Goal: Task Accomplishment & Management: Complete application form

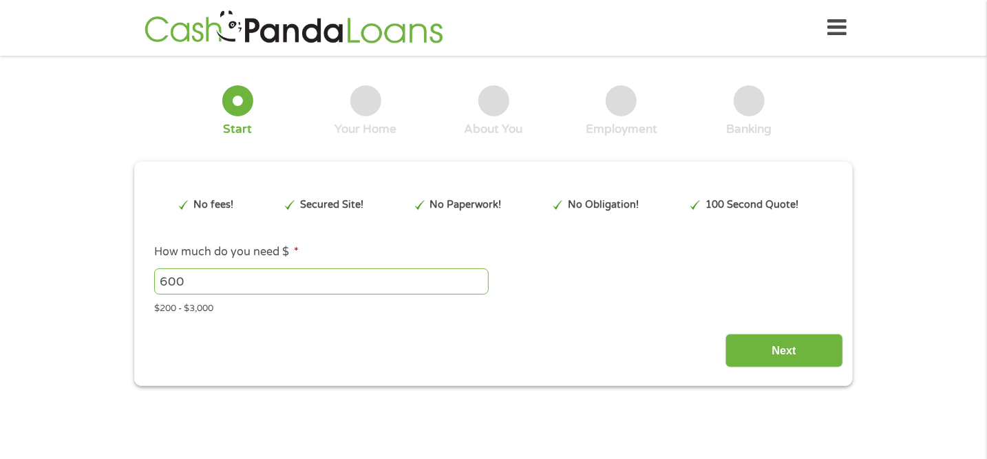
type input "EAIaIQobChMI_vXvm-vvjwMVWjIIBR073i4NEAAYAyACEgIGV_D_BwE"
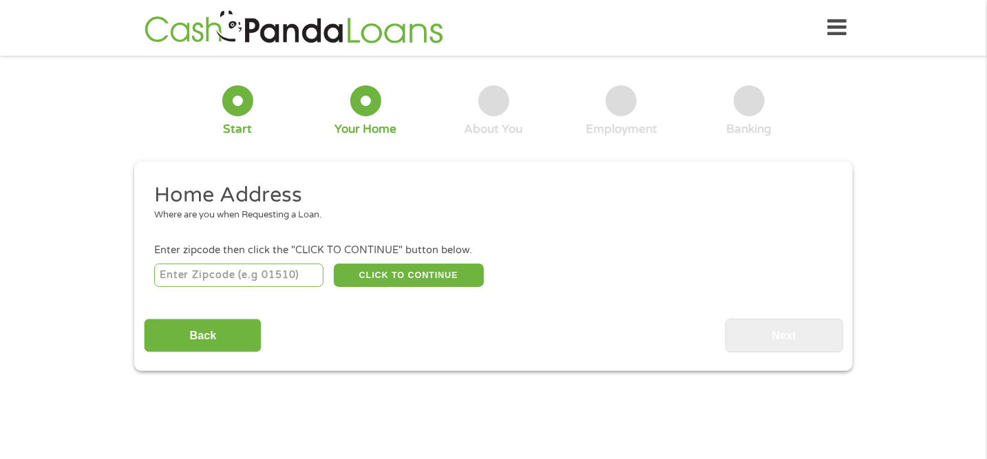
click at [187, 275] on input "number" at bounding box center [239, 275] width 170 height 23
type input "54241"
select select "[US_STATE]"
click at [359, 279] on button "CLICK TO CONTINUE" at bounding box center [409, 275] width 150 height 23
type input "54241"
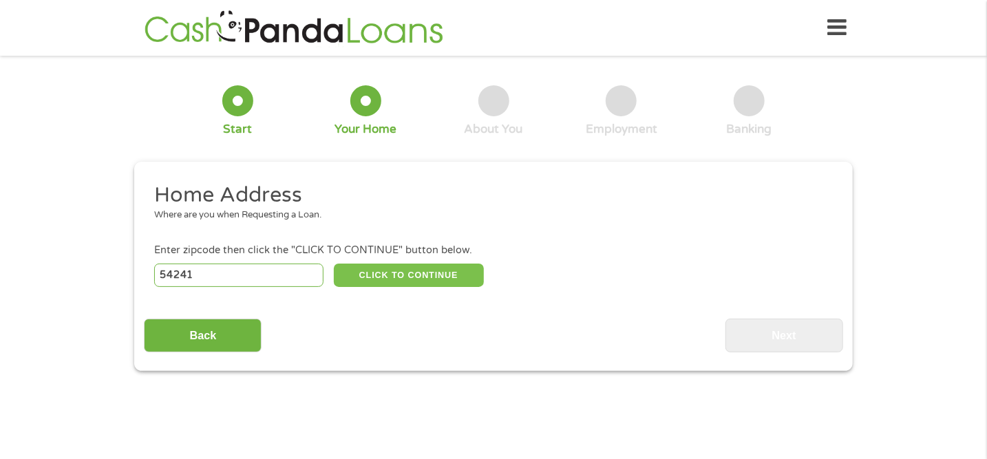
type input "Two Rivers"
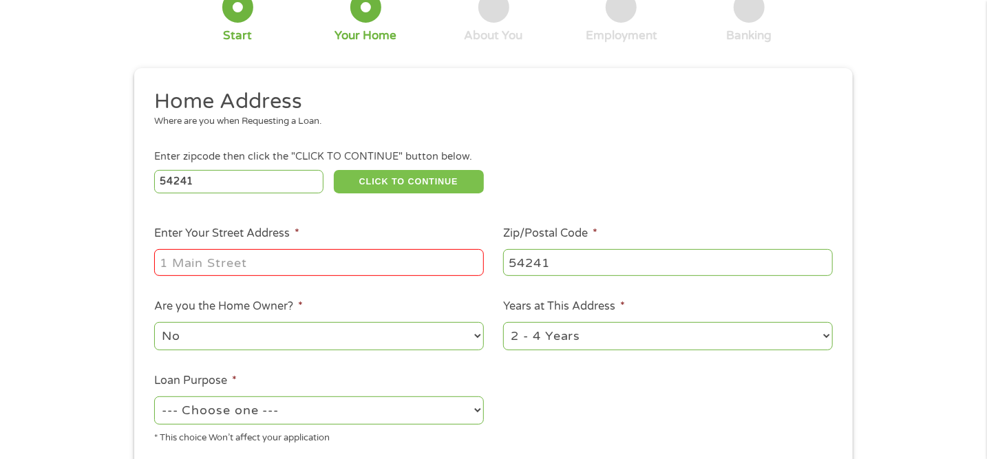
scroll to position [97, 0]
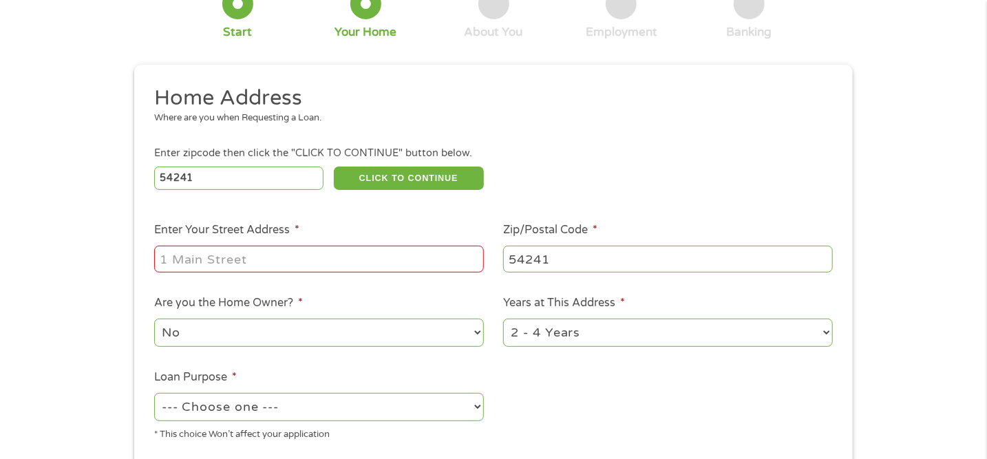
click at [167, 260] on input "Enter Your Street Address *" at bounding box center [319, 259] width 330 height 26
type input "[STREET_ADDRESS]"
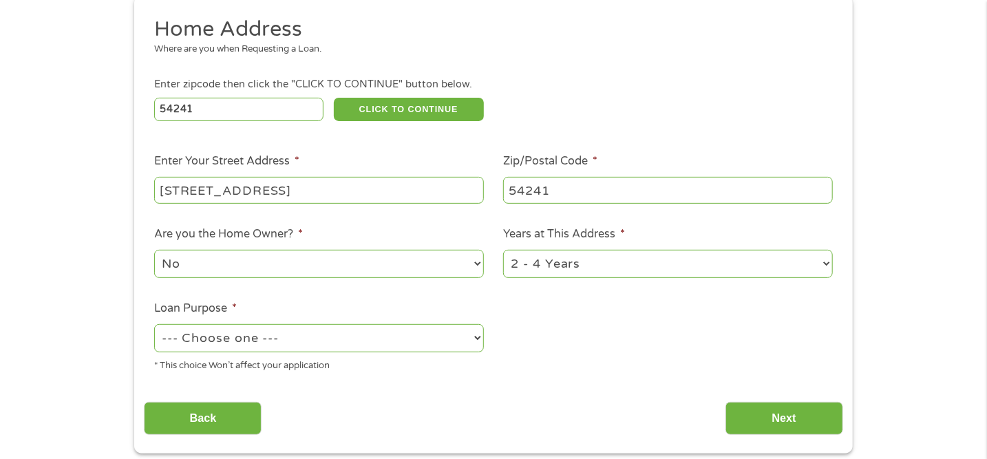
scroll to position [166, 0]
click at [178, 265] on select "No Yes" at bounding box center [319, 264] width 330 height 28
select select "yes"
click at [154, 251] on select "No Yes" at bounding box center [319, 264] width 330 height 28
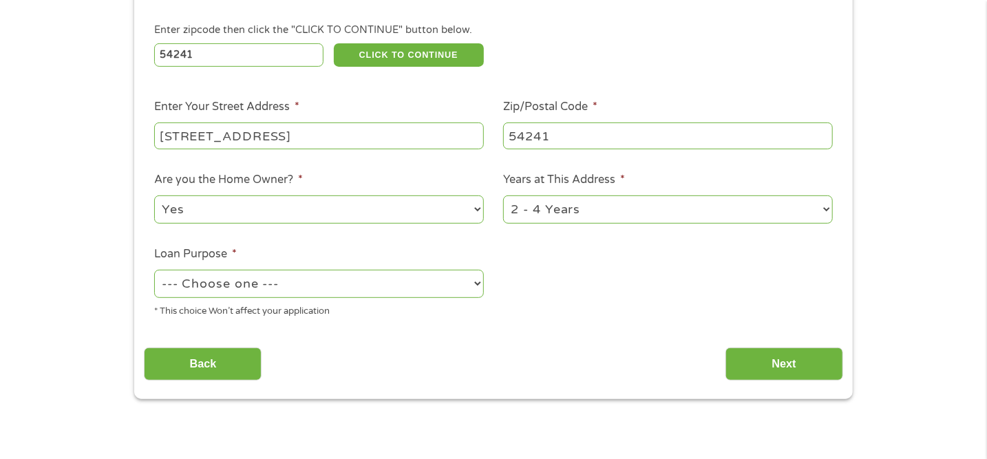
scroll to position [236, 0]
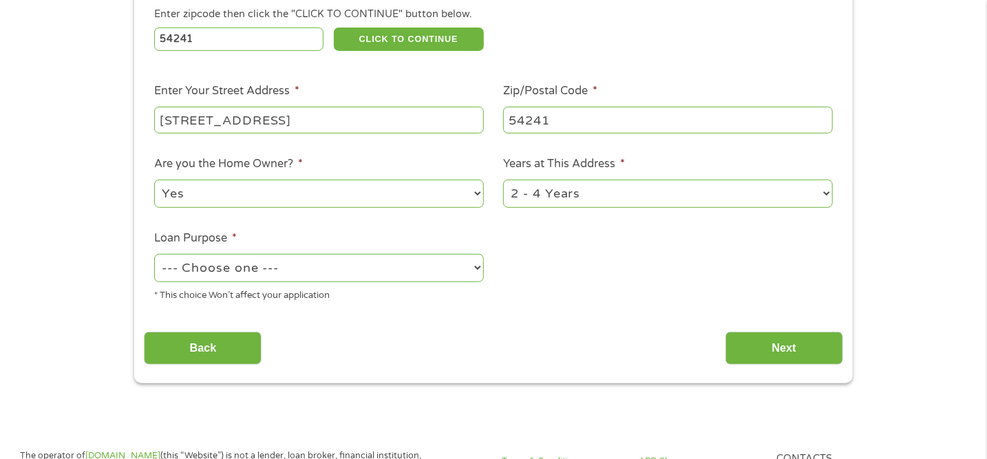
click at [188, 268] on select "--- Choose one --- Pay Bills Debt Consolidation Home Improvement Major Purchase…" at bounding box center [319, 268] width 330 height 28
select select "medicalexpenses"
click at [154, 255] on select "--- Choose one --- Pay Bills Debt Consolidation Home Improvement Major Purchase…" at bounding box center [319, 268] width 330 height 28
click at [516, 193] on select "1 Year or less 1 - 2 Years 2 - 4 Years Over 4 Years" at bounding box center [668, 194] width 330 height 28
select select "60months"
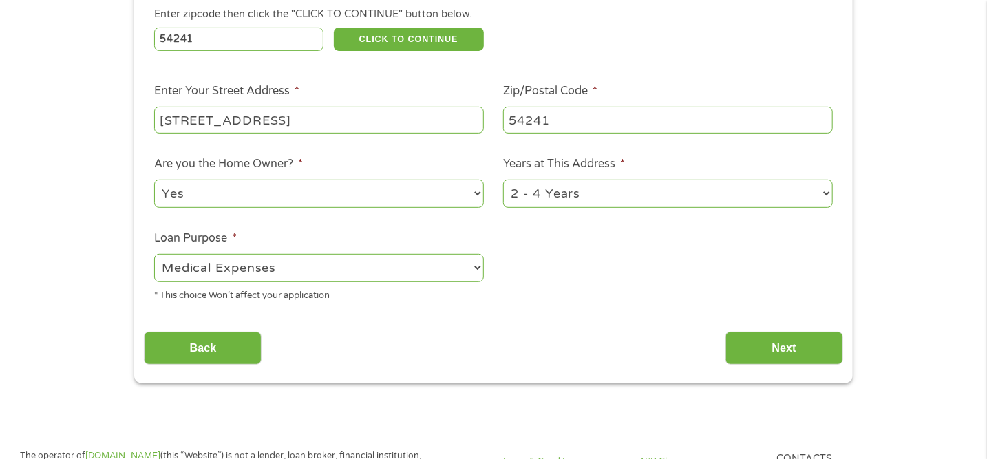
click at [503, 180] on select "1 Year or less 1 - 2 Years 2 - 4 Years Over 4 Years" at bounding box center [668, 194] width 330 height 28
click at [752, 354] on input "Next" at bounding box center [784, 349] width 118 height 34
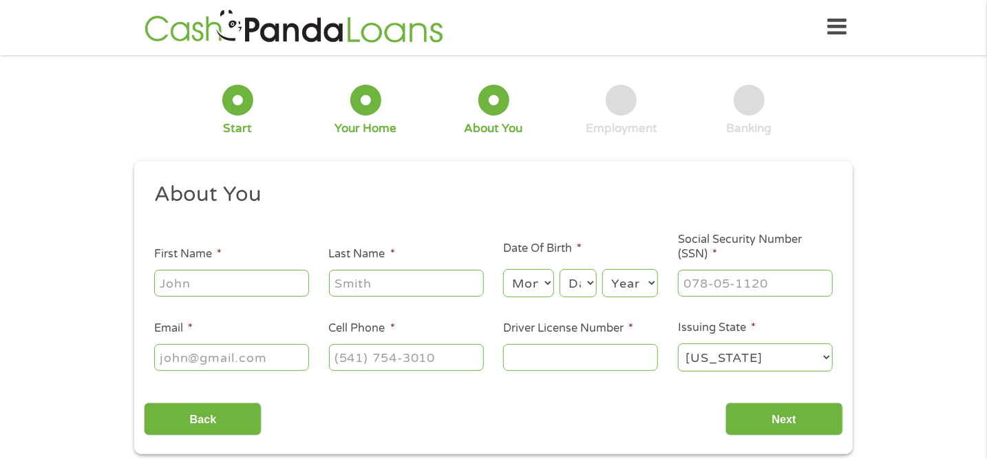
scroll to position [0, 0]
click at [175, 278] on input "First Name *" at bounding box center [231, 283] width 155 height 26
type input "[PERSON_NAME]"
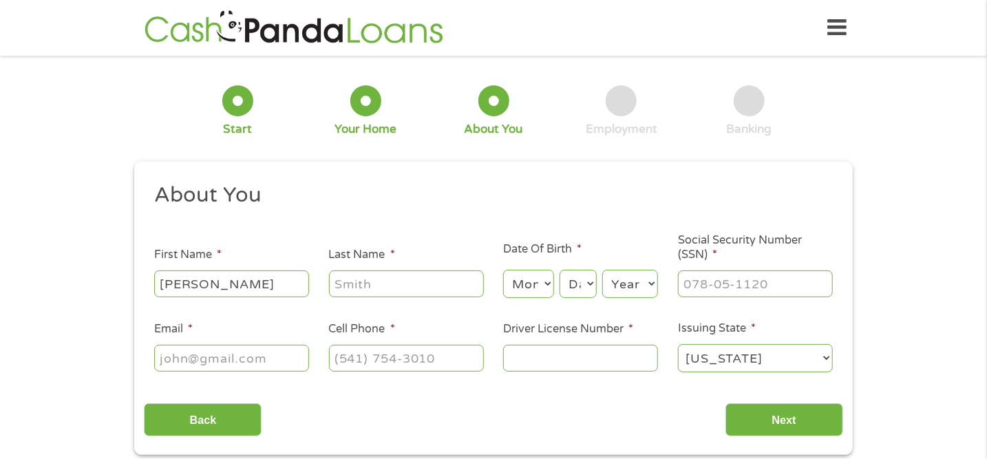
type input "[PERSON_NAME]"
type input "[EMAIL_ADDRESS][DOMAIN_NAME]"
click at [339, 357] on input "[PHONE_NUMBER]" at bounding box center [406, 358] width 155 height 26
type input "[PHONE_NUMBER]"
click at [516, 357] on input "Driver License Number *" at bounding box center [580, 358] width 155 height 26
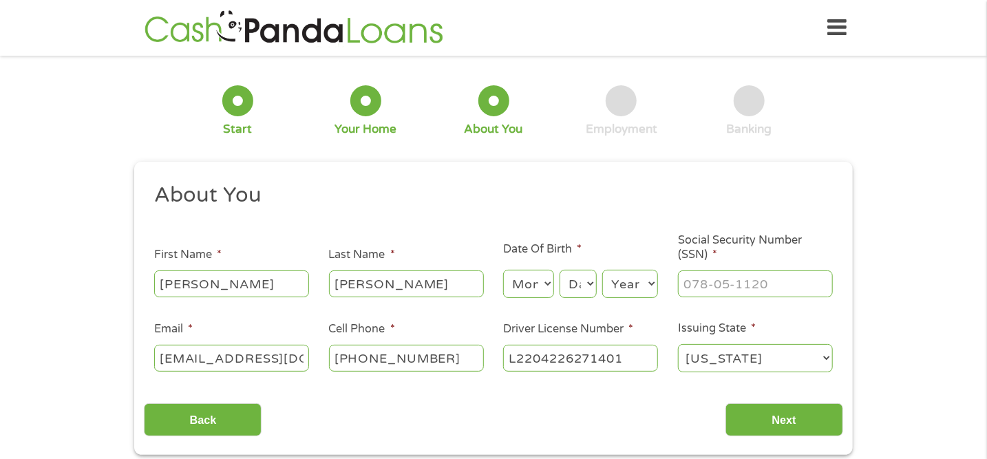
type input "L2204226271401"
click at [520, 281] on select "Month 1 2 3 4 5 6 7 8 9 10 11 12" at bounding box center [528, 284] width 50 height 28
select select "6"
click at [503, 270] on select "Month 1 2 3 4 5 6 7 8 9 10 11 12" at bounding box center [528, 284] width 50 height 28
click at [571, 286] on select "Day 1 2 3 4 5 6 7 8 9 10 11 12 13 14 15 16 17 18 19 20 21 22 23 24 25 26 27 28 …" at bounding box center [578, 284] width 37 height 28
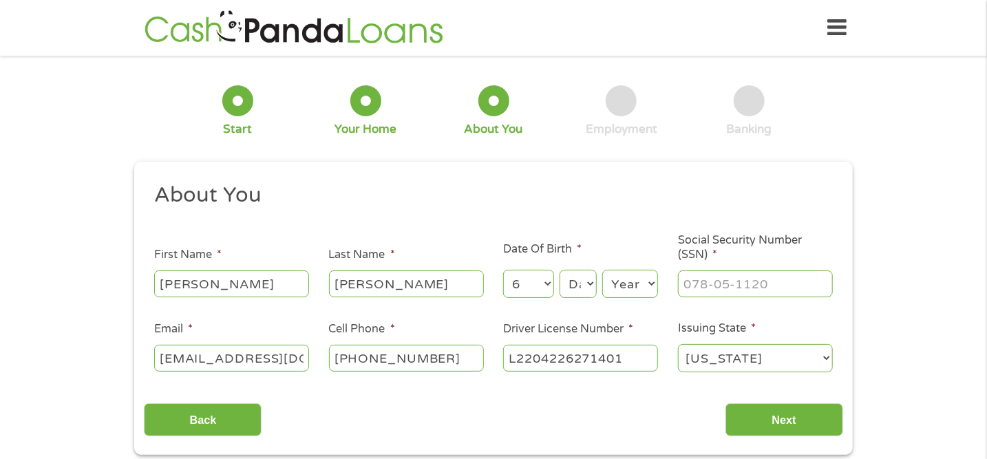
select select "14"
click at [560, 270] on select "Day 1 2 3 4 5 6 7 8 9 10 11 12 13 14 15 16 17 18 19 20 21 22 23 24 25 26 27 28 …" at bounding box center [578, 284] width 37 height 28
click at [617, 288] on select "Year [DATE] 2006 2005 2004 2003 2002 2001 2000 1999 1998 1997 1996 1995 1994 19…" at bounding box center [630, 284] width 56 height 28
select select "1962"
click at [602, 270] on select "Year [DATE] 2006 2005 2004 2003 2002 2001 2000 1999 1998 1997 1996 1995 1994 19…" at bounding box center [630, 284] width 56 height 28
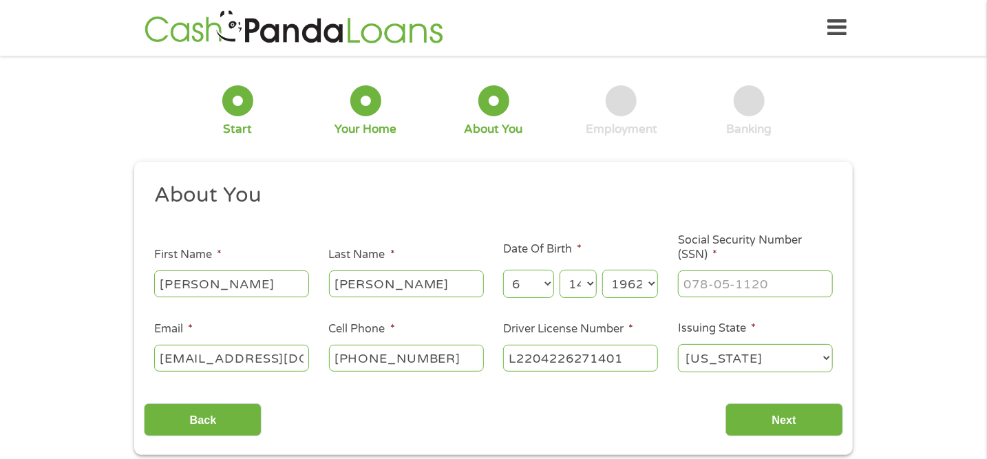
click at [686, 281] on input "Social Security Number (SSN) *" at bounding box center [755, 283] width 155 height 26
type input "398-82-8893"
click at [777, 417] on input "Next" at bounding box center [784, 420] width 118 height 34
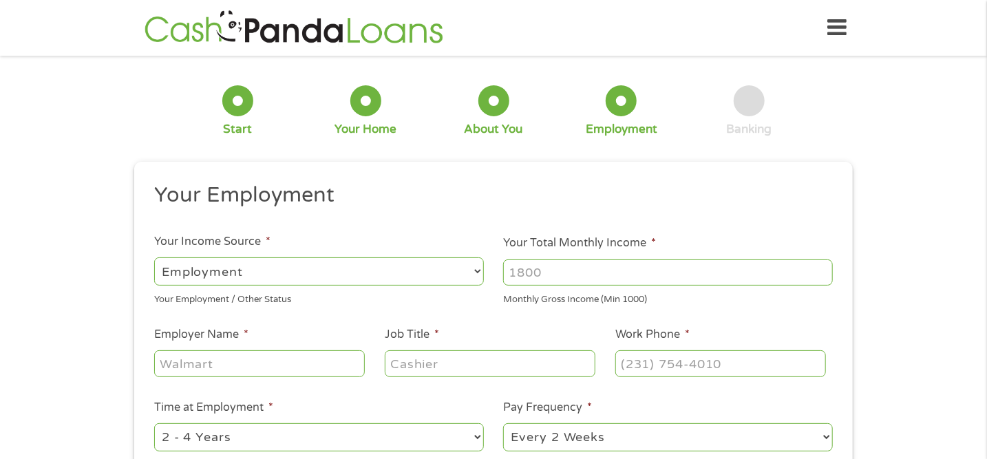
scroll to position [6, 6]
click at [163, 272] on select "--- Choose one --- Employment [DEMOGRAPHIC_DATA] Benefits" at bounding box center [319, 271] width 330 height 28
select select "benefits"
click at [154, 257] on select "--- Choose one --- Employment [DEMOGRAPHIC_DATA] Benefits" at bounding box center [319, 271] width 330 height 28
type input "Other"
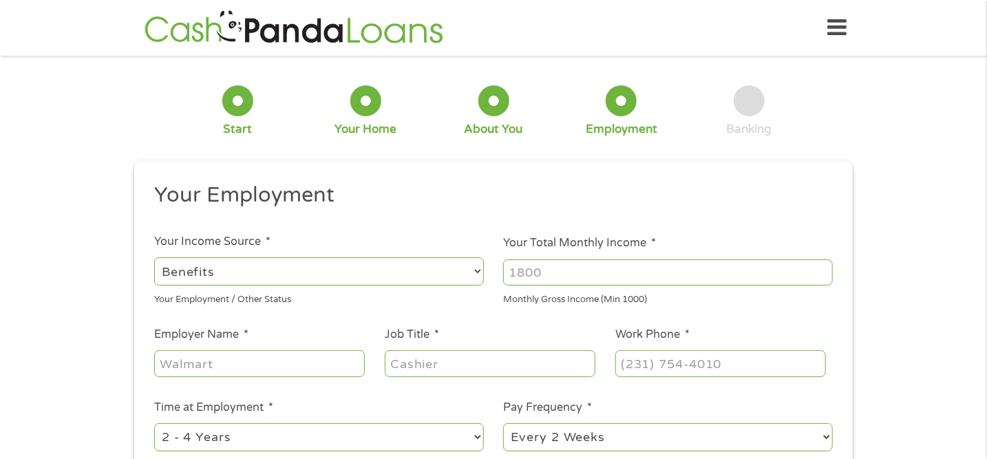
type input "[PHONE_NUMBER]"
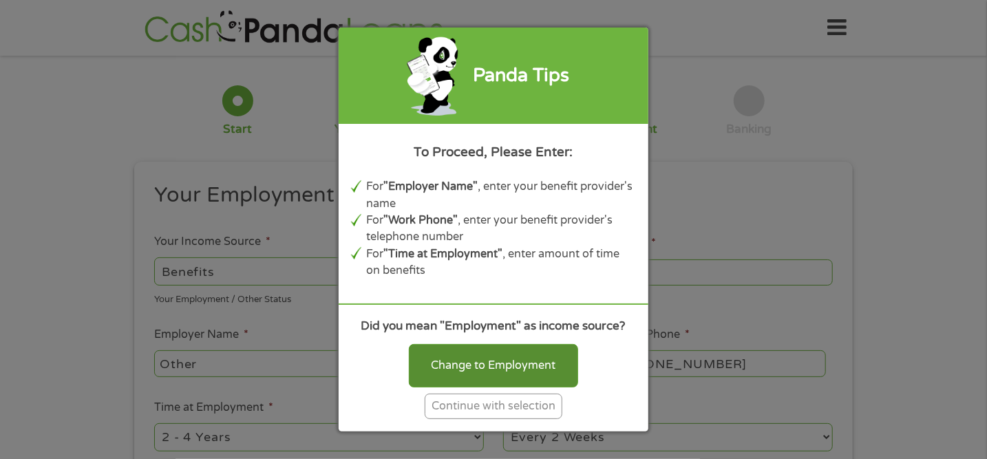
click at [438, 370] on div "Change to Employment" at bounding box center [493, 365] width 169 height 43
select select "fullTime"
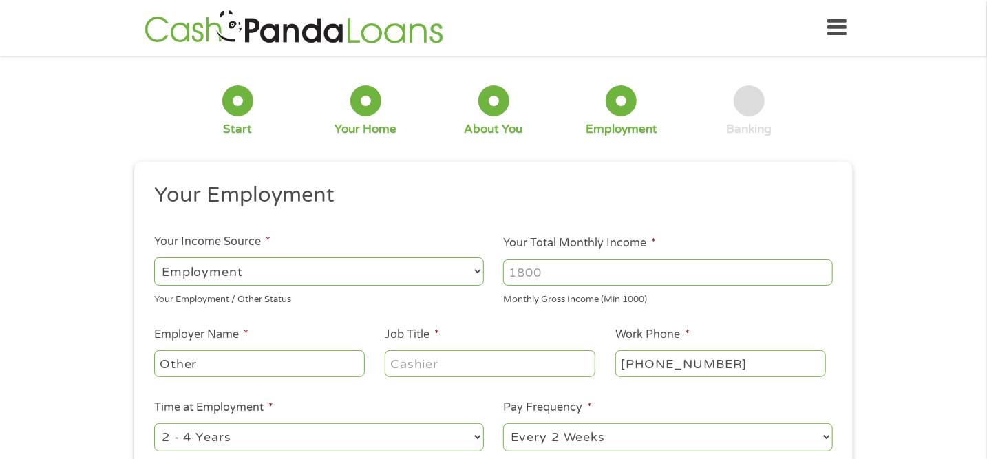
click at [164, 360] on input "Other" at bounding box center [259, 363] width 211 height 26
type input "r"
type input "SSA"
click at [393, 363] on input "Job Title *" at bounding box center [490, 363] width 211 height 26
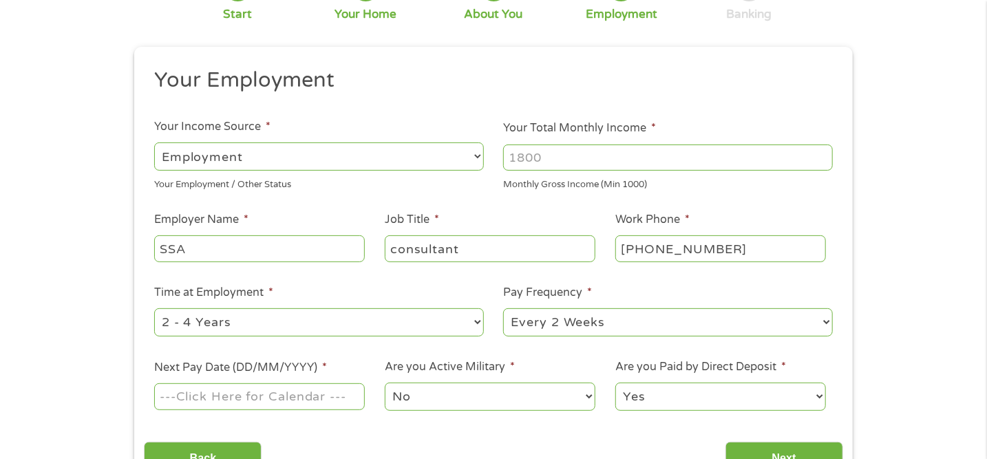
scroll to position [117, 0]
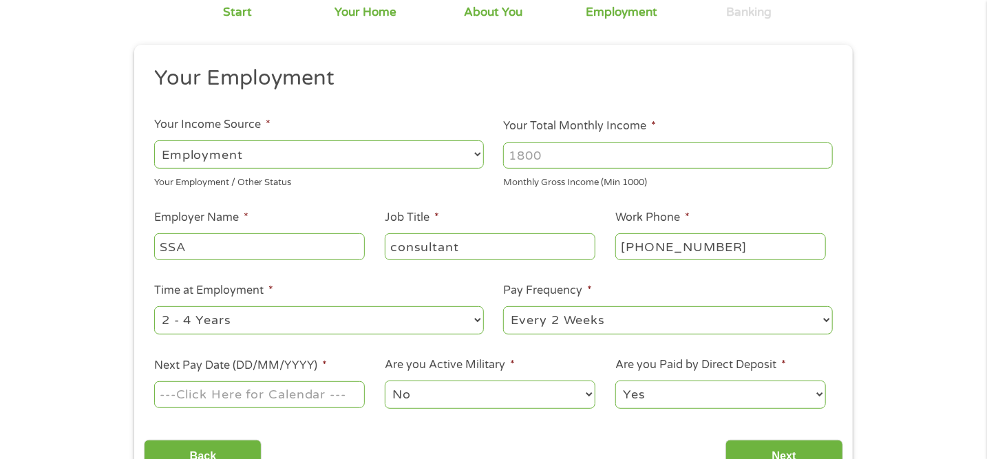
type input "consultant"
click at [166, 319] on select "--- Choose one --- 1 Year or less 1 - 2 Years 2 - 4 Years Over 4 Years" at bounding box center [319, 320] width 330 height 28
click at [154, 306] on select "--- Choose one --- 1 Year or less 1 - 2 Years 2 - 4 Years Over 4 Years" at bounding box center [319, 320] width 330 height 28
click at [160, 315] on select "--- Choose one --- 1 Year or less 1 - 2 Years 2 - 4 Years Over 4 Years" at bounding box center [319, 320] width 330 height 28
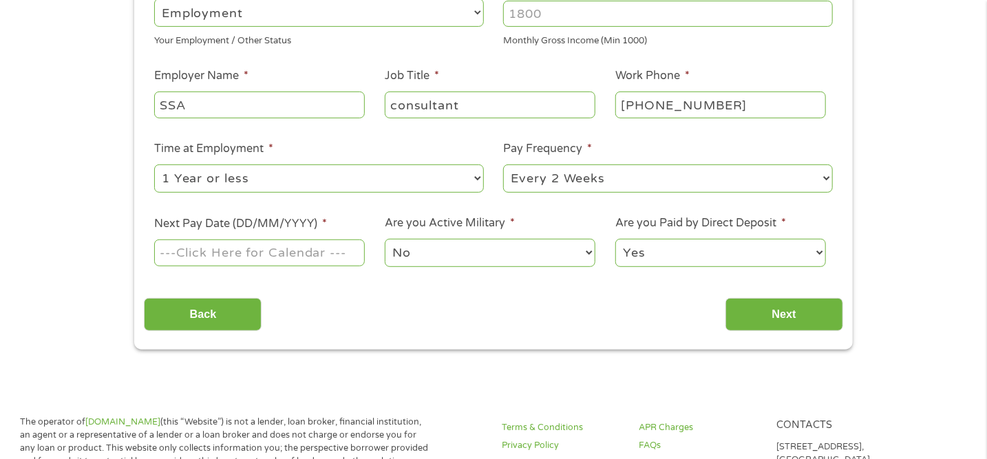
scroll to position [264, 0]
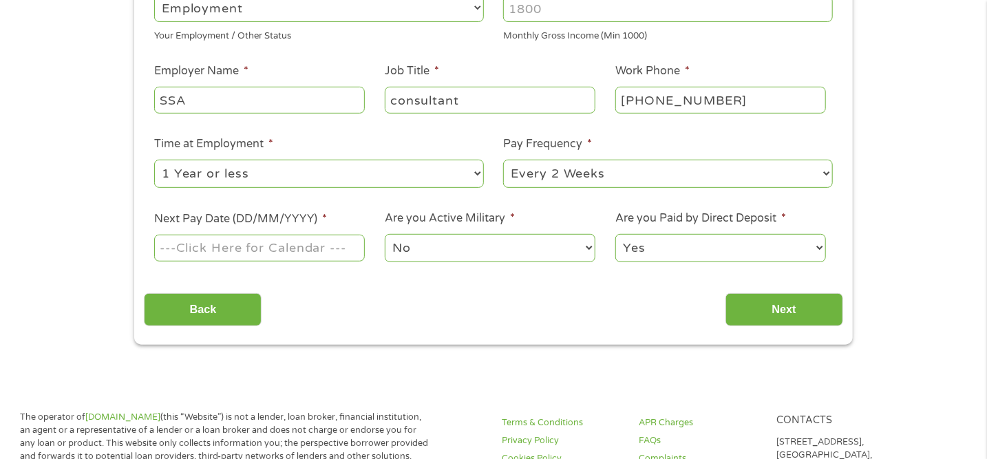
click at [168, 167] on select "--- Choose one --- 1 Year or less 1 - 2 Years 2 - 4 Years Over 4 Years" at bounding box center [319, 174] width 330 height 28
select select "60months"
click at [154, 160] on select "--- Choose one --- 1 Year or less 1 - 2 Years 2 - 4 Years Over 4 Years" at bounding box center [319, 174] width 330 height 28
click at [510, 172] on select "--- Choose one --- Every 2 Weeks Every Week Monthly Semi-Monthly" at bounding box center [668, 174] width 330 height 28
select select "monthly"
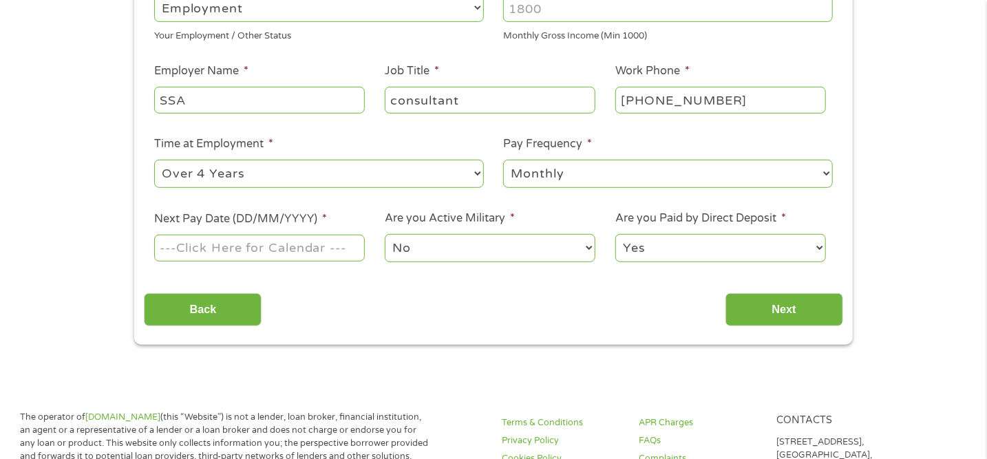
click at [503, 160] on select "--- Choose one --- Every 2 Weeks Every Week Monthly Semi-Monthly" at bounding box center [668, 174] width 330 height 28
click at [178, 244] on input "Next Pay Date (DD/MM/YYYY) *" at bounding box center [259, 248] width 211 height 26
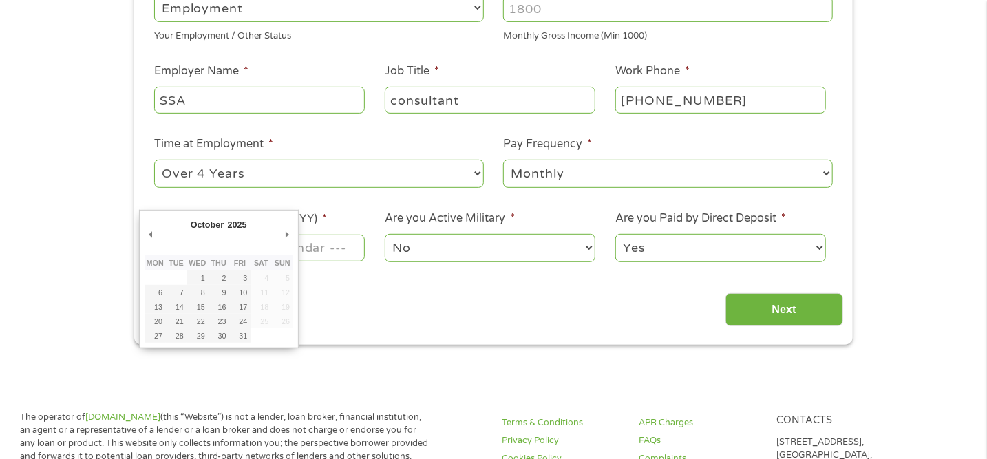
type input "[DATE]"
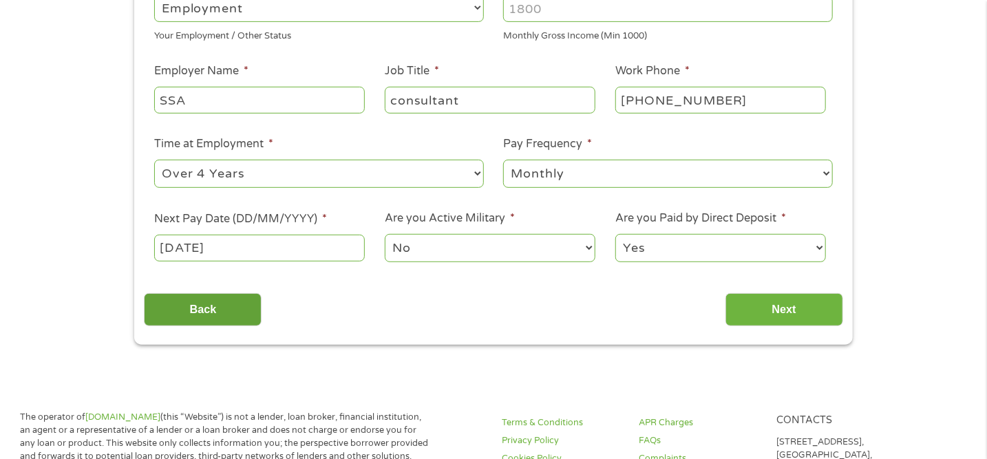
click at [187, 313] on input "Back" at bounding box center [203, 310] width 118 height 34
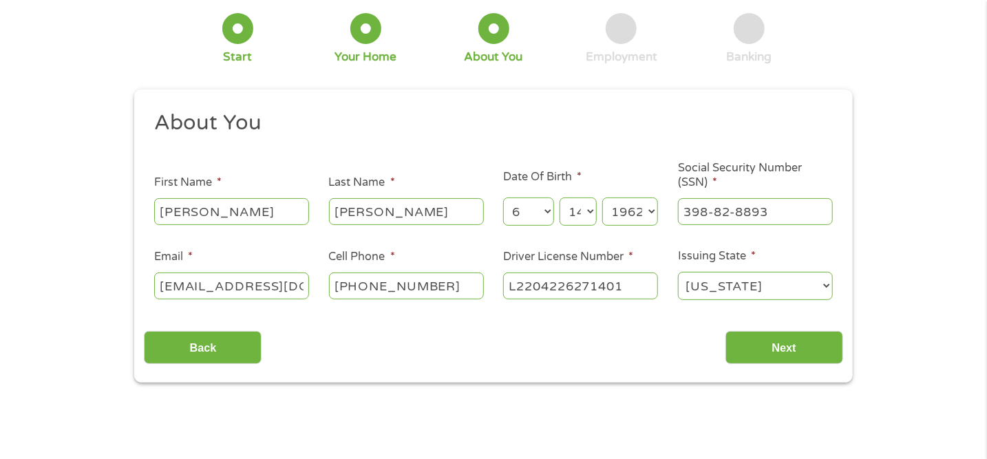
scroll to position [98, 0]
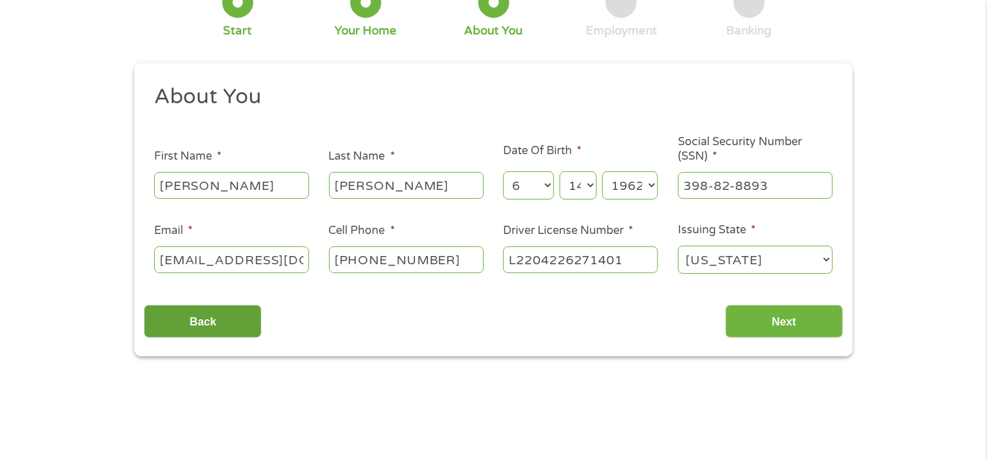
click at [170, 325] on input "Back" at bounding box center [203, 322] width 118 height 34
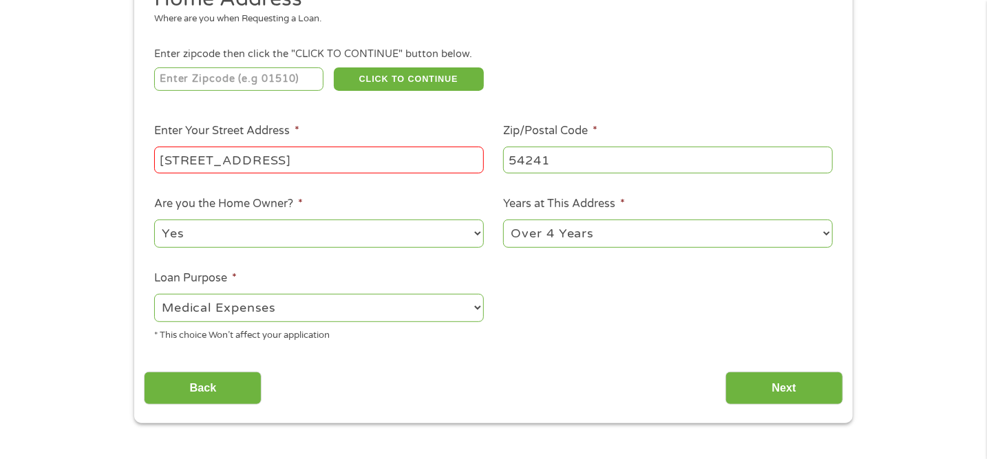
scroll to position [203, 0]
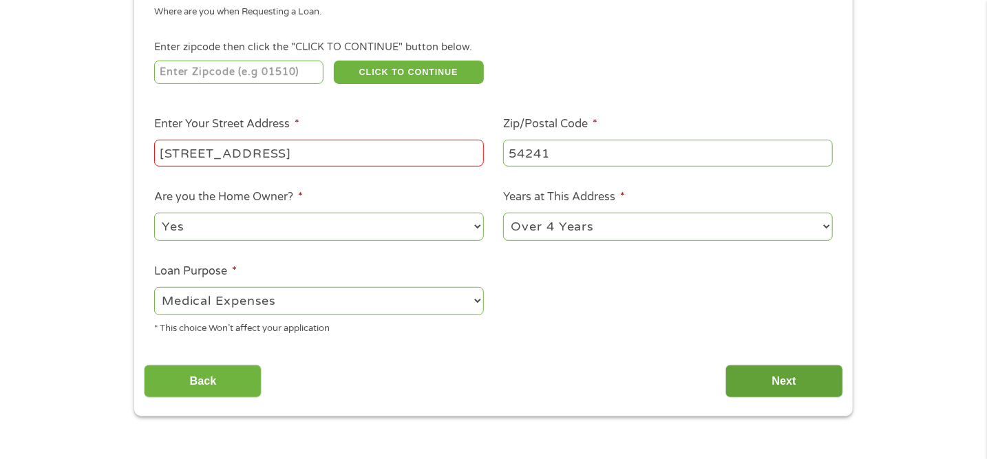
click at [745, 386] on input "Next" at bounding box center [784, 382] width 118 height 34
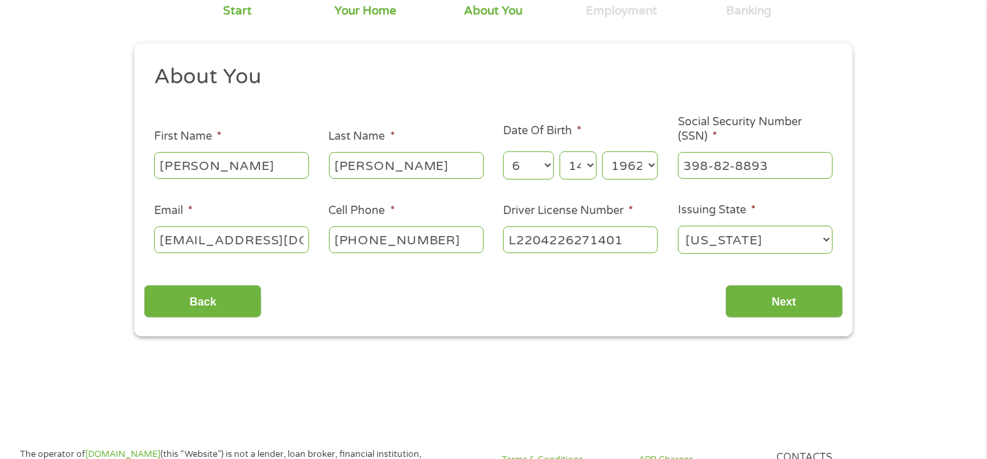
scroll to position [119, 0]
click at [751, 306] on input "Next" at bounding box center [784, 301] width 118 height 34
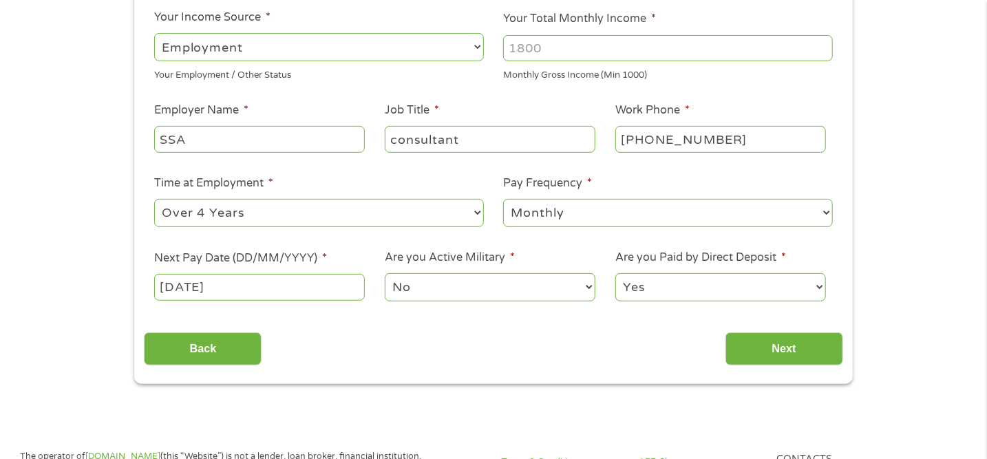
scroll to position [228, 0]
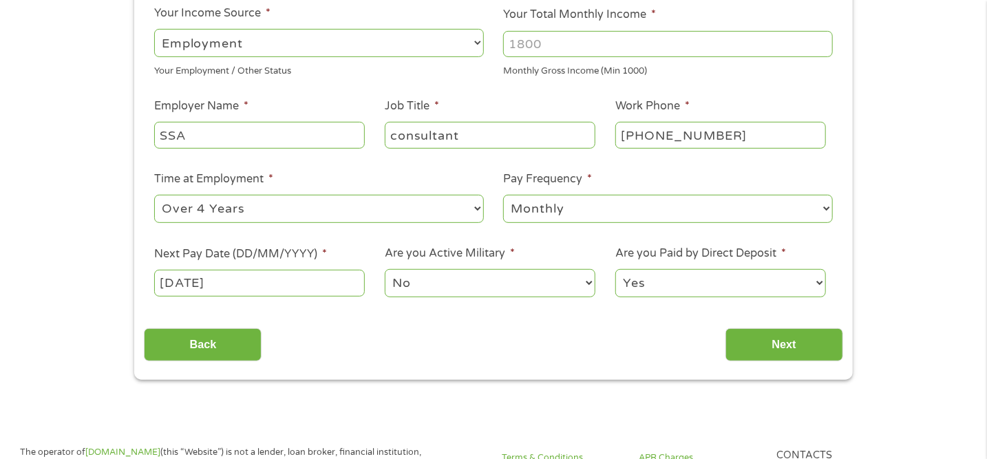
click at [745, 343] on input "Next" at bounding box center [784, 345] width 118 height 34
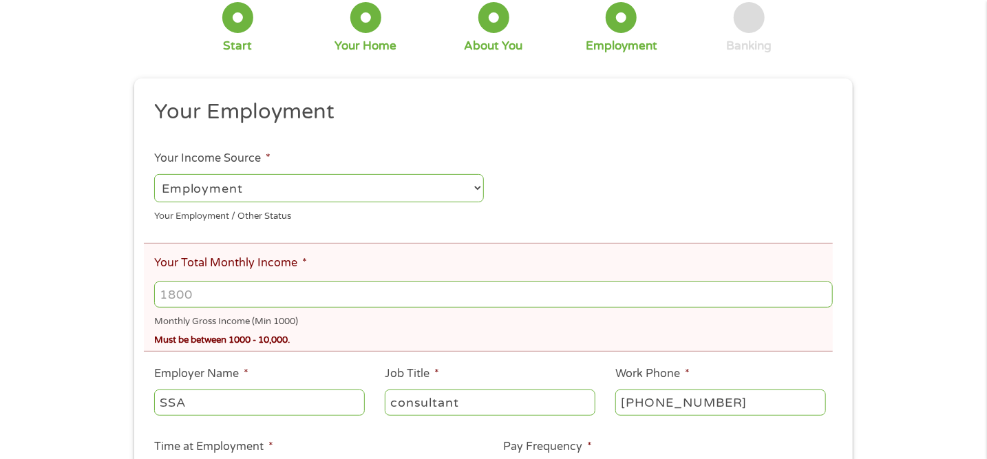
scroll to position [136, 0]
click at [162, 289] on input "Your Total Monthly Income *" at bounding box center [493, 294] width 679 height 26
click at [171, 301] on input "3390" at bounding box center [493, 294] width 679 height 26
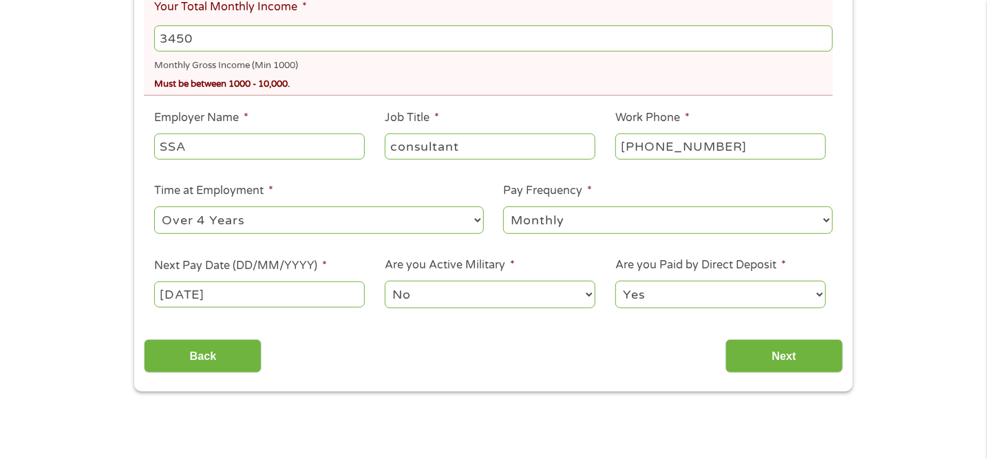
scroll to position [398, 0]
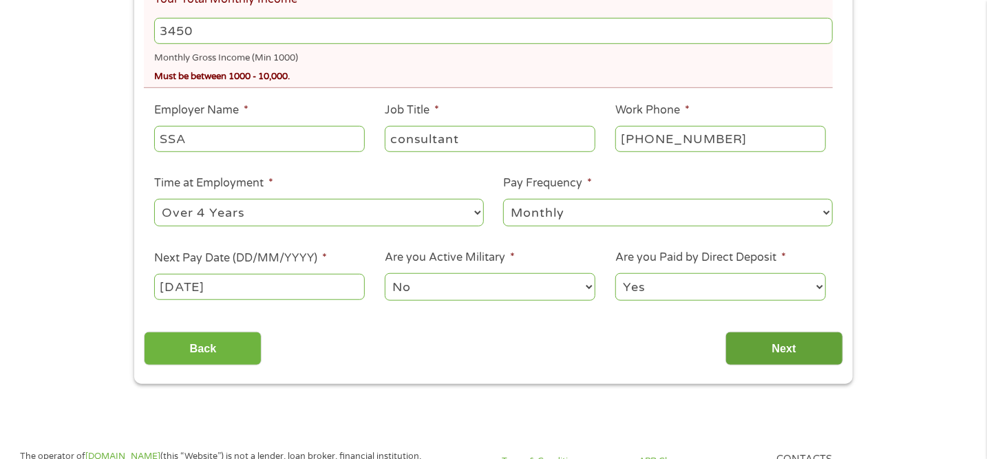
type input "3450"
click at [756, 357] on input "Next" at bounding box center [784, 349] width 118 height 34
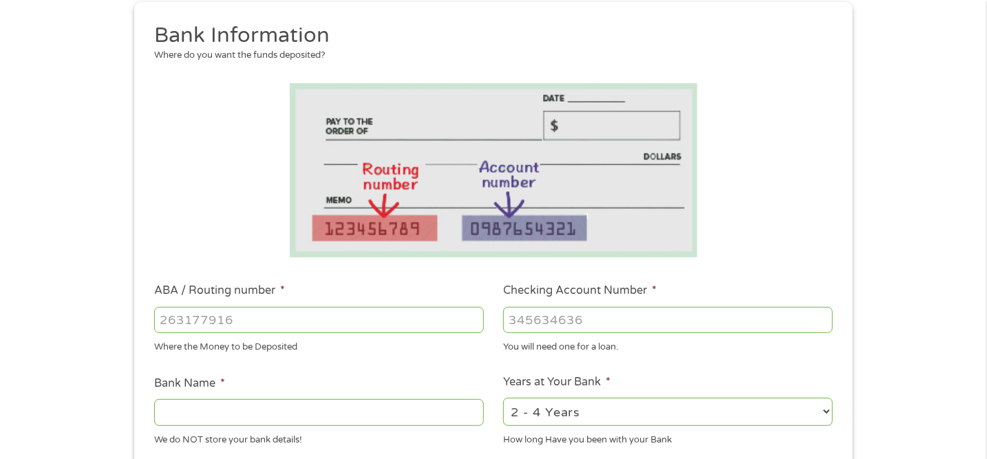
scroll to position [169, 0]
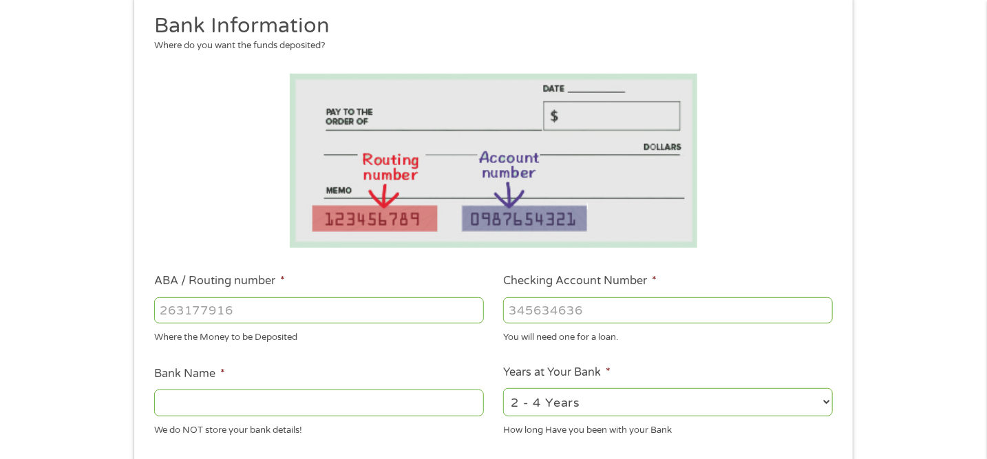
click at [162, 306] on input "ABA / Routing number *" at bounding box center [319, 310] width 330 height 26
type input "121202211"
type input "[PERSON_NAME] [PERSON_NAME] BANK"
type input "121202211"
click at [523, 306] on input "Checking Account Number *" at bounding box center [668, 310] width 330 height 26
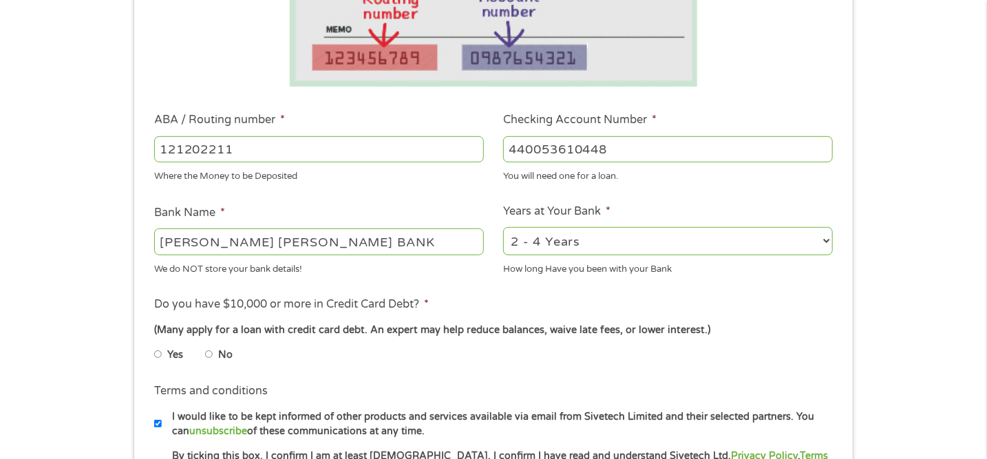
scroll to position [330, 0]
type input "440053610448"
click at [520, 242] on select "2 - 4 Years 6 - 12 Months 1 - 2 Years Over 4 Years" at bounding box center [668, 241] width 330 height 28
select select "60months"
click at [503, 227] on select "2 - 4 Years 6 - 12 Months 1 - 2 Years Over 4 Years" at bounding box center [668, 241] width 330 height 28
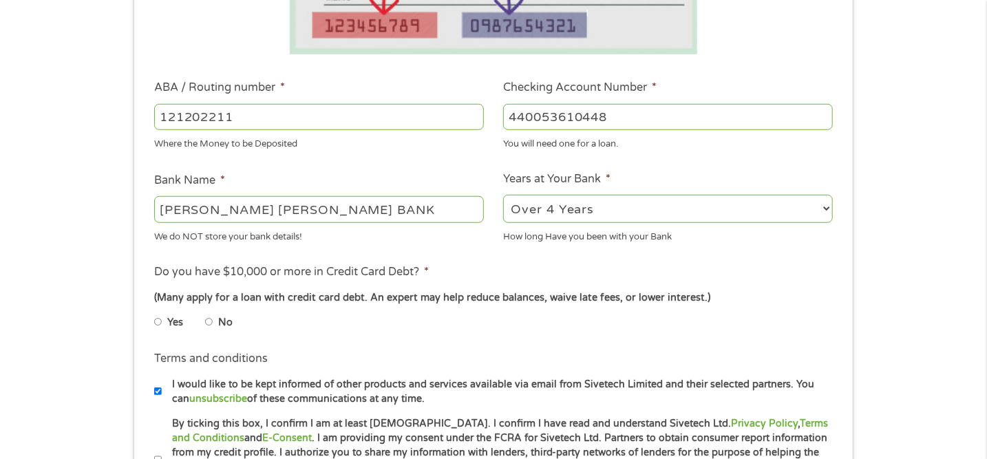
scroll to position [365, 0]
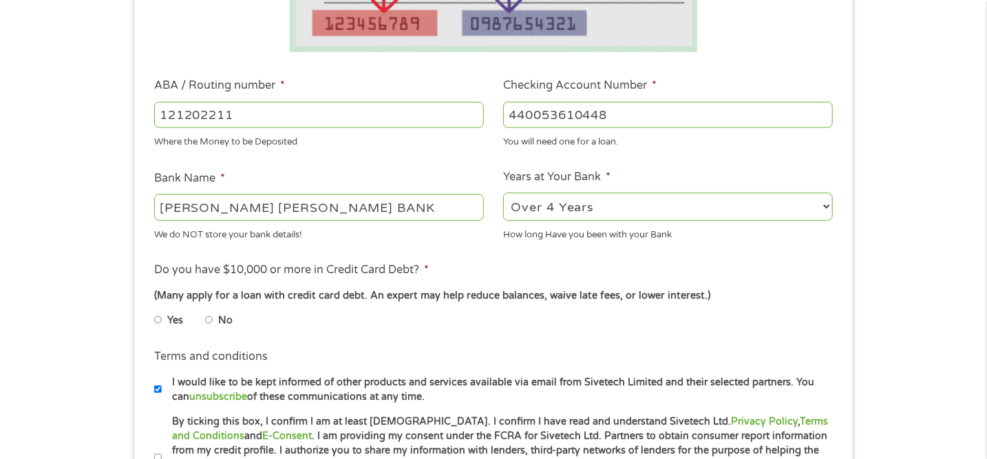
click at [158, 319] on input "Yes" at bounding box center [158, 320] width 8 height 22
radio input "true"
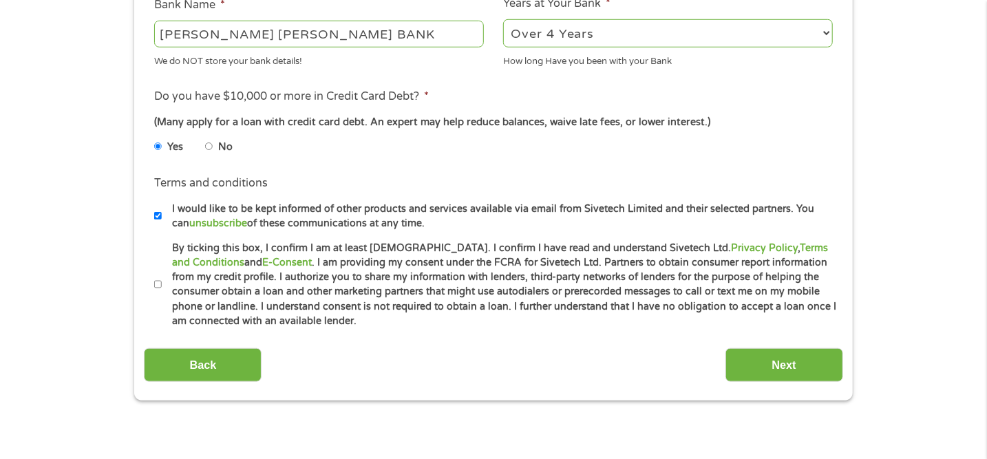
scroll to position [544, 0]
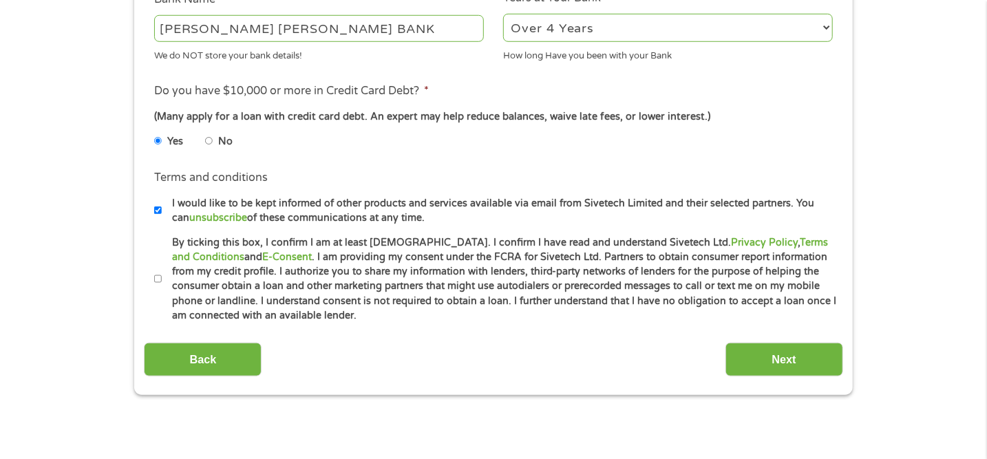
click at [157, 272] on input "By ticking this box, I confirm I am at least [DEMOGRAPHIC_DATA]. I confirm I ha…" at bounding box center [158, 279] width 8 height 22
checkbox input "true"
click at [758, 359] on input "Next" at bounding box center [784, 360] width 118 height 34
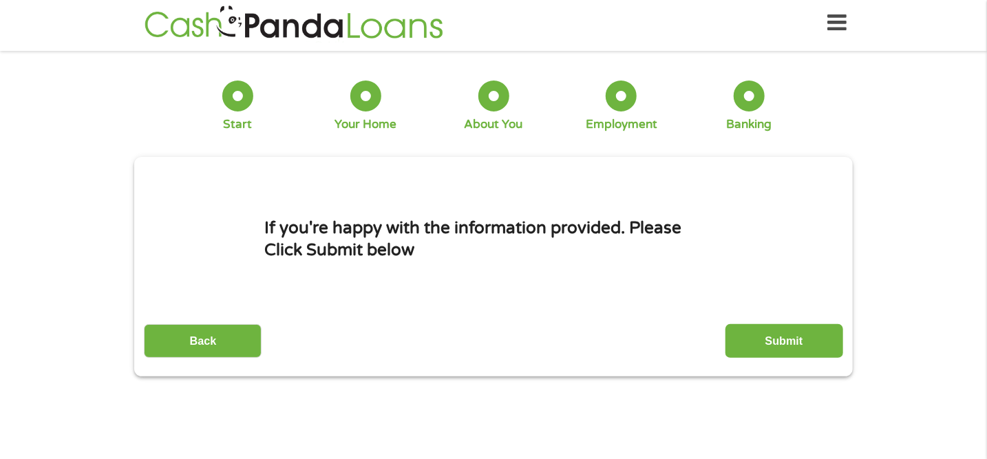
scroll to position [0, 0]
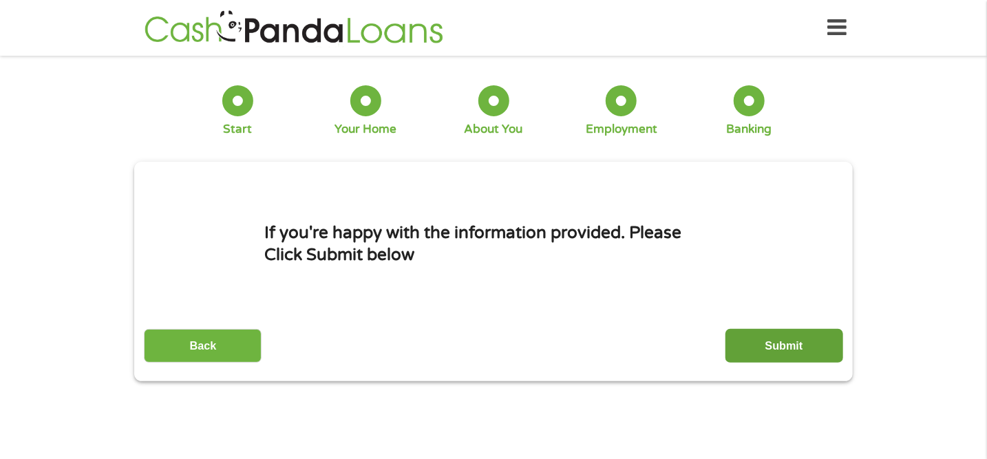
click at [747, 350] on input "Submit" at bounding box center [784, 346] width 118 height 34
